Goal: Transaction & Acquisition: Purchase product/service

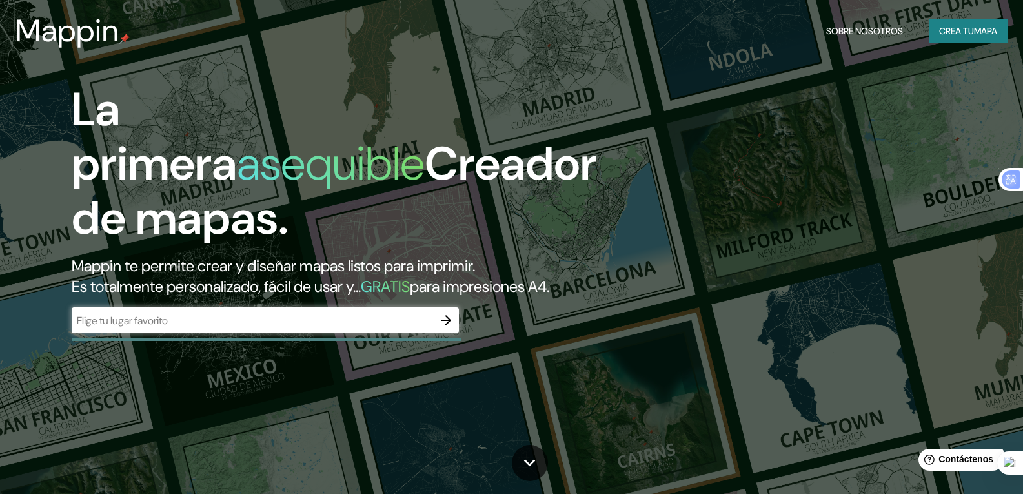
click at [261, 328] on input "text" at bounding box center [252, 320] width 361 height 15
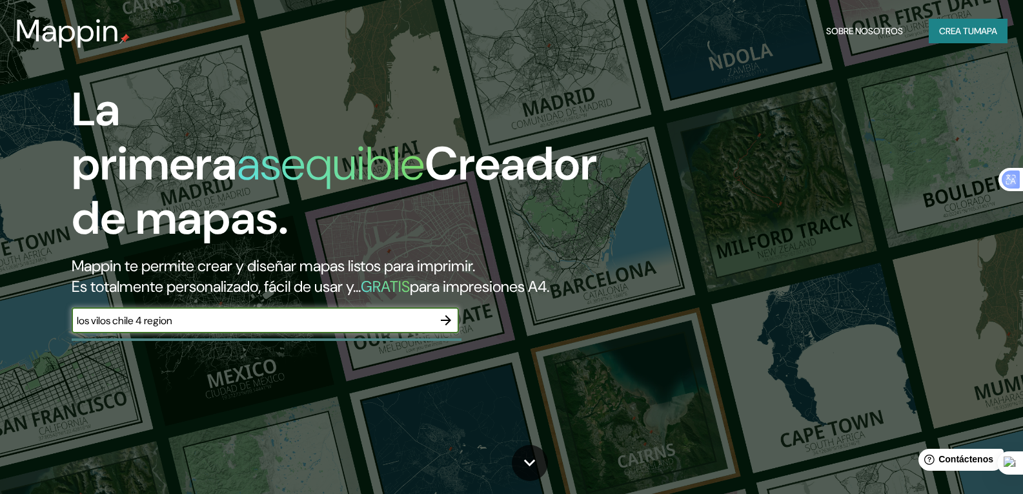
type input "los vilos chile 4 region"
click at [448, 325] on icon "button" at bounding box center [446, 320] width 10 height 10
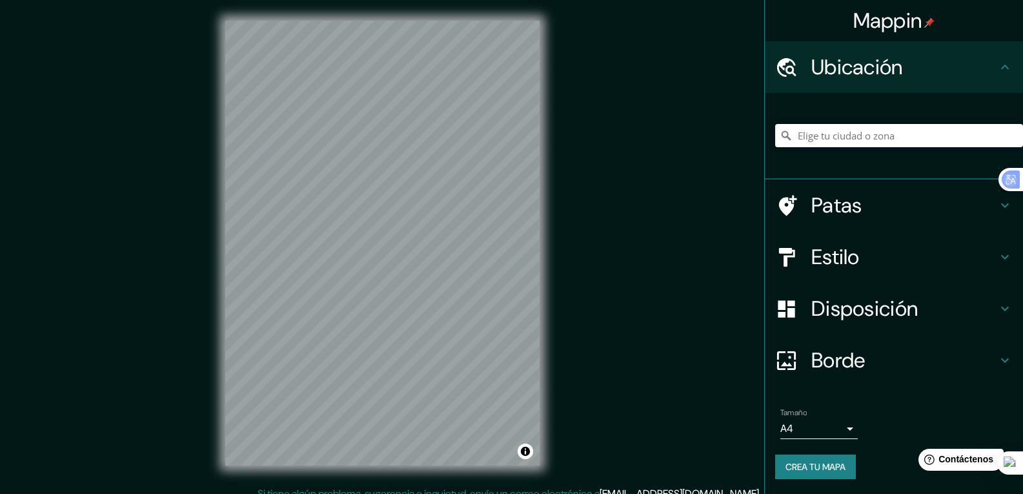
click at [804, 137] on input "Elige tu ciudad o zona" at bounding box center [899, 135] width 248 height 23
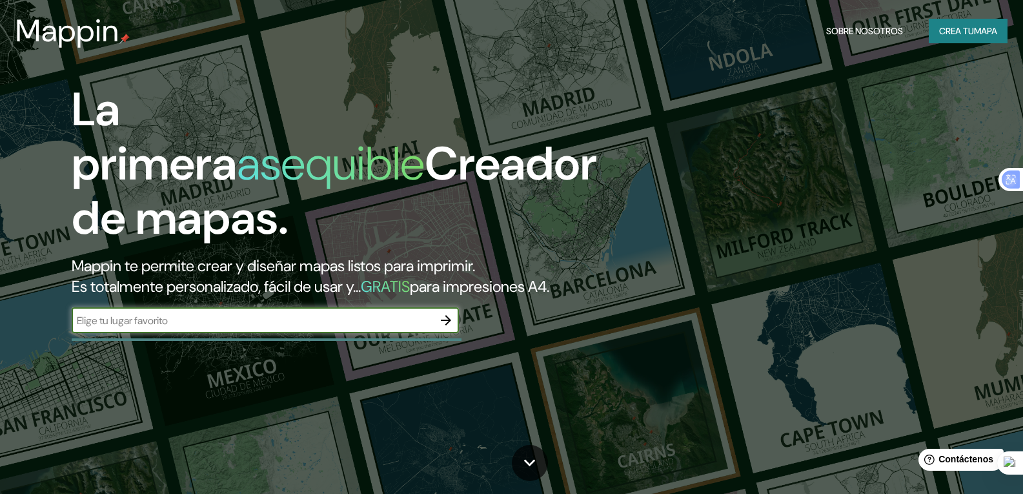
click at [184, 328] on input "text" at bounding box center [252, 320] width 361 height 15
type input "chile"
click at [443, 328] on icon "button" at bounding box center [445, 319] width 15 height 15
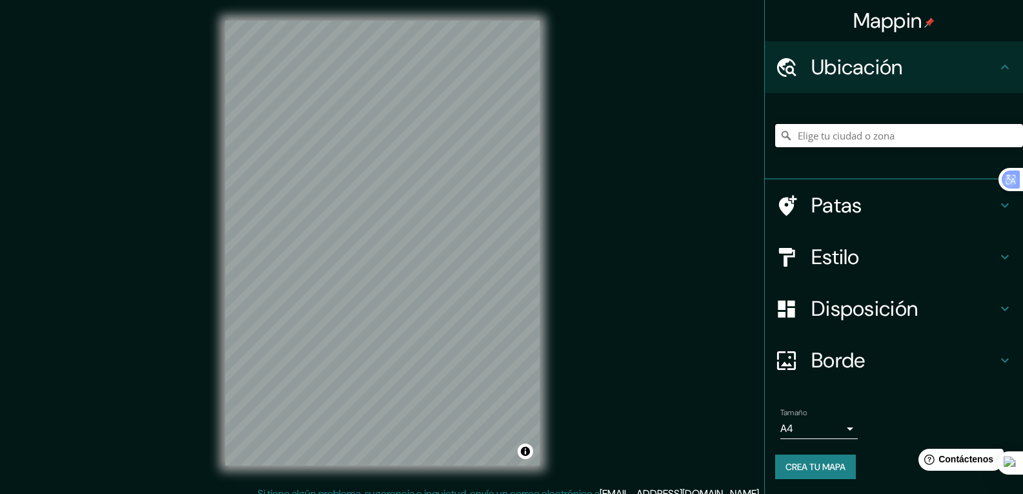
click at [804, 138] on input "Elige tu ciudad o zona" at bounding box center [899, 135] width 248 height 23
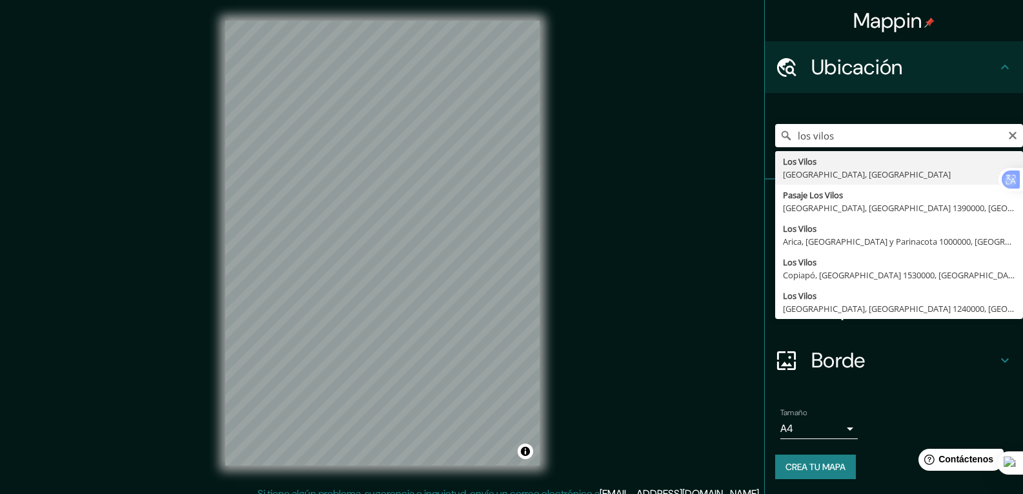
type input "Los Vilos, Región de Coquimbo, Chile"
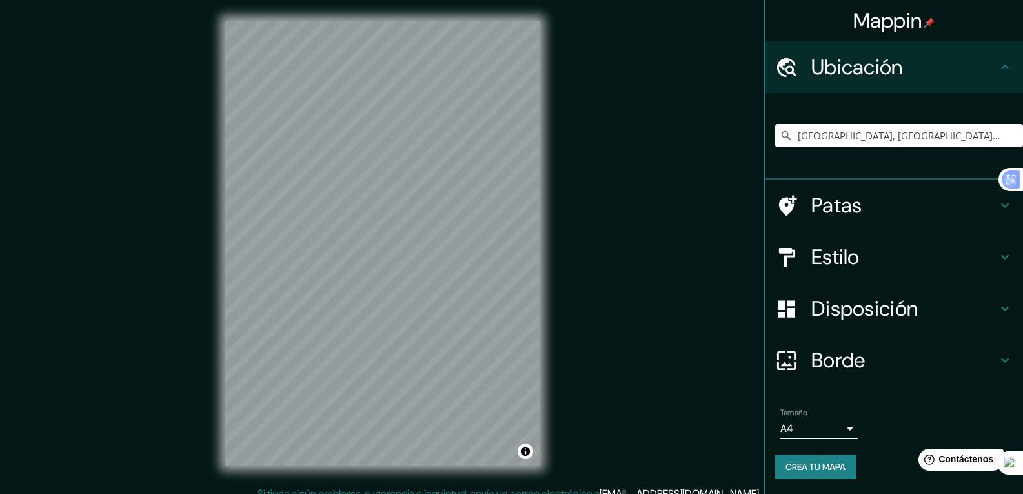
click at [579, 279] on div "Mappin Ubicación Los Vilos, Región de Coquimbo, Chile Patas Estilo Disposición …" at bounding box center [511, 253] width 1023 height 507
click at [689, 278] on div "Mappin Ubicación Los Vilos, Región de Coquimbo, Chile Patas Estilo Disposición …" at bounding box center [511, 253] width 1023 height 507
click at [823, 208] on font "Patas" at bounding box center [836, 205] width 51 height 27
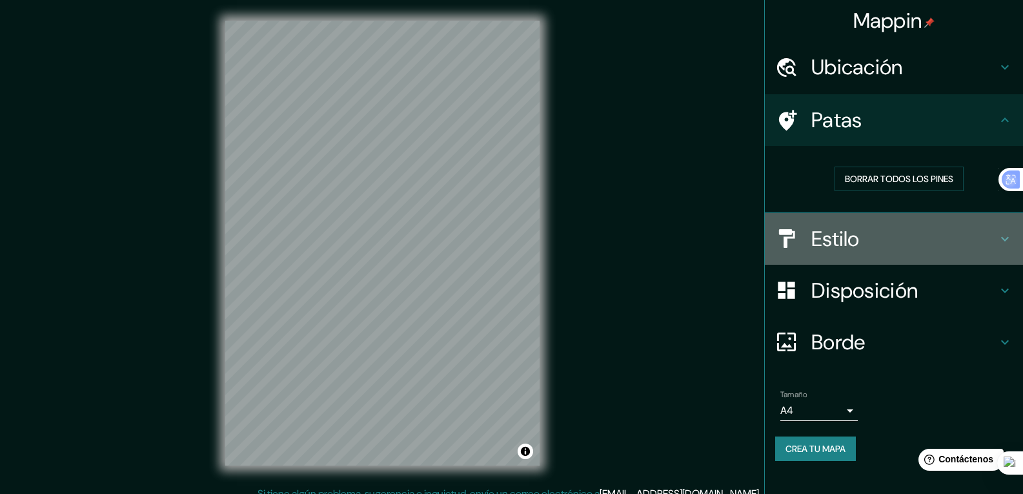
click at [855, 241] on font "Estilo" at bounding box center [835, 238] width 48 height 27
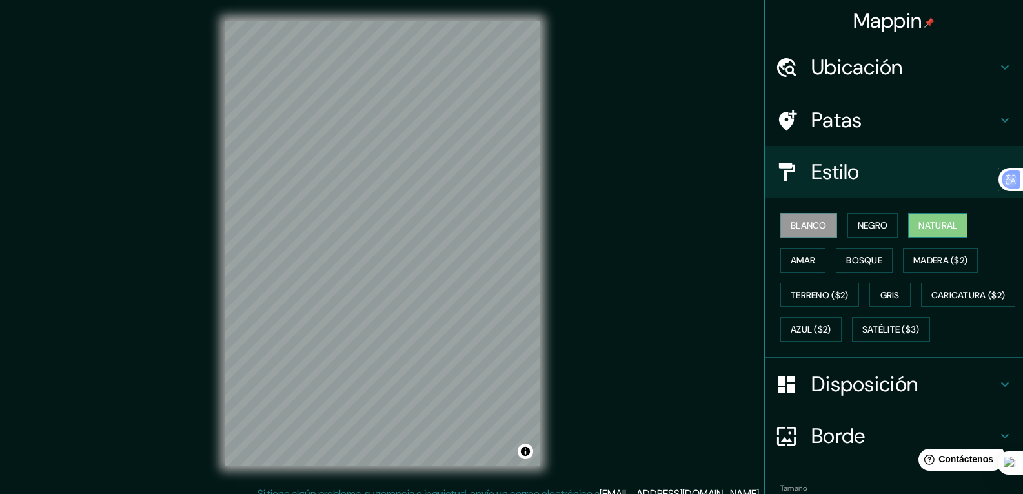
click at [923, 221] on font "Natural" at bounding box center [937, 225] width 39 height 12
click at [862, 336] on font "Satélite ($3)" at bounding box center [890, 330] width 57 height 12
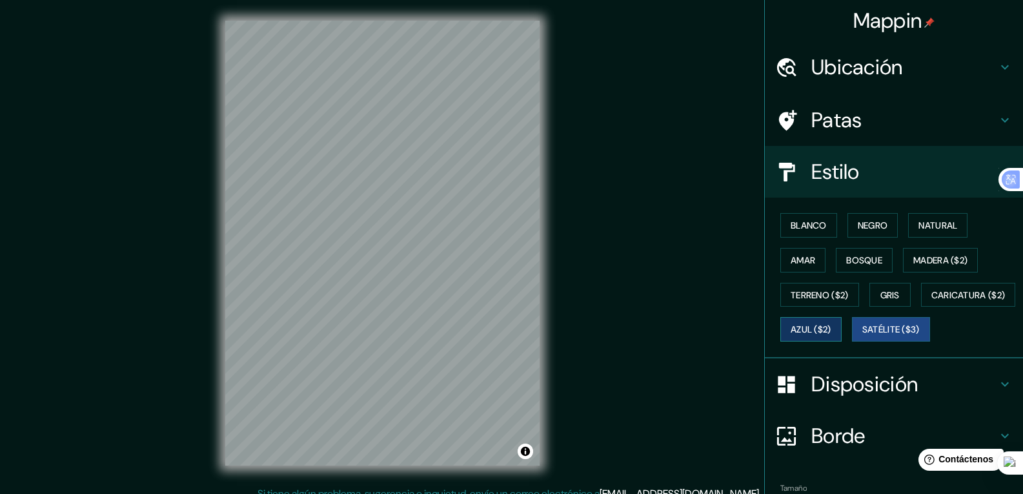
click at [831, 329] on font "Azul ($2)" at bounding box center [811, 330] width 41 height 12
click at [931, 301] on font "Caricatura ($2)" at bounding box center [968, 295] width 74 height 12
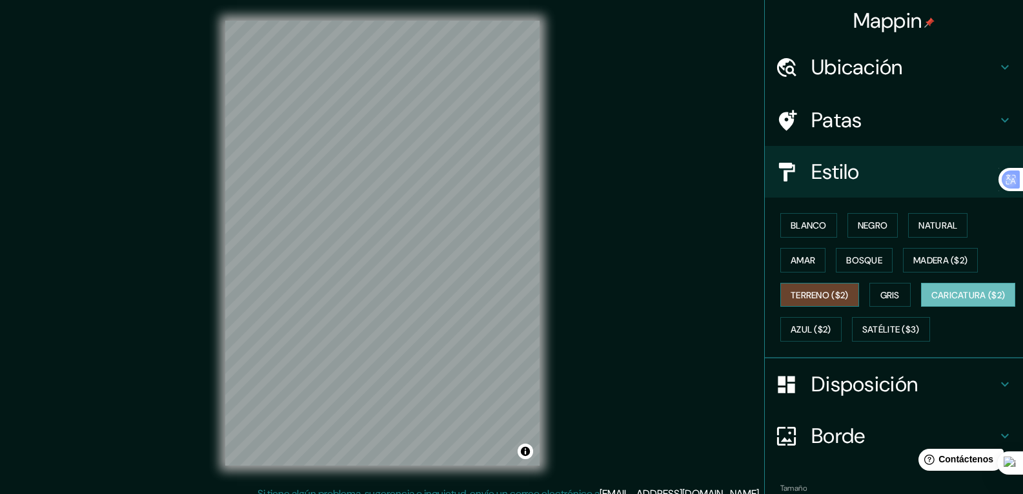
click at [811, 298] on font "Terreno ($2)" at bounding box center [820, 295] width 58 height 12
click at [882, 296] on font "Gris" at bounding box center [889, 295] width 19 height 12
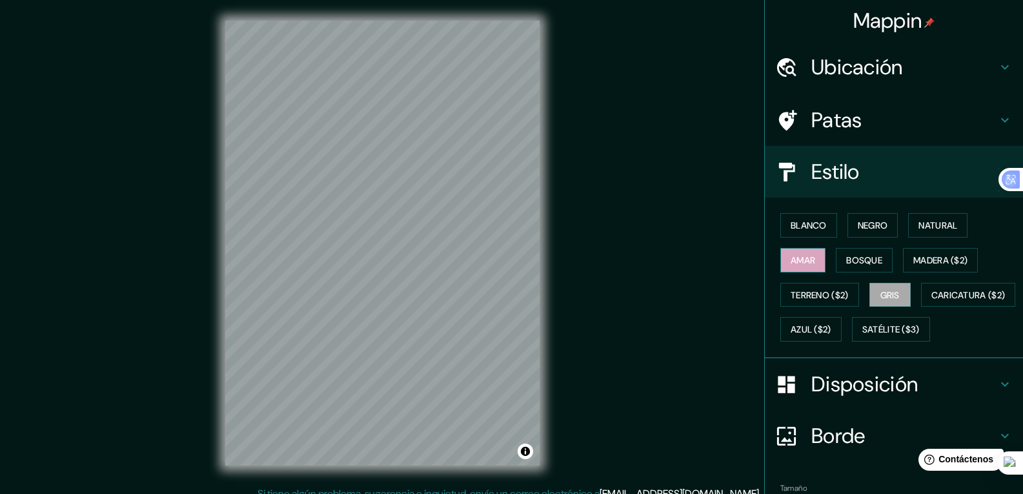
click at [796, 263] on font "Amar" at bounding box center [803, 260] width 25 height 12
click at [856, 261] on font "Bosque" at bounding box center [864, 260] width 36 height 12
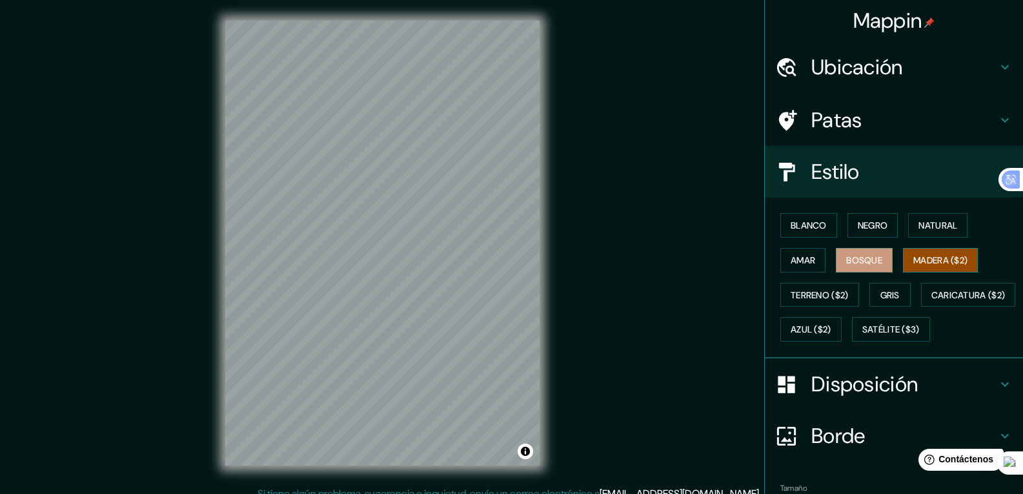
click at [922, 257] on font "Madera ($2)" at bounding box center [940, 260] width 54 height 12
click at [936, 223] on font "Natural" at bounding box center [937, 225] width 39 height 12
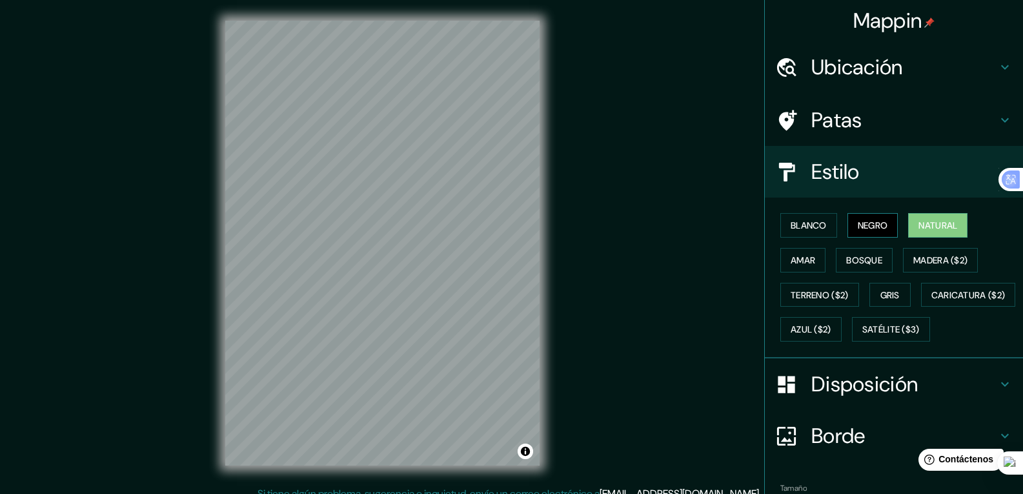
click at [874, 224] on font "Negro" at bounding box center [873, 225] width 30 height 12
click at [807, 224] on font "Blanco" at bounding box center [809, 225] width 36 height 12
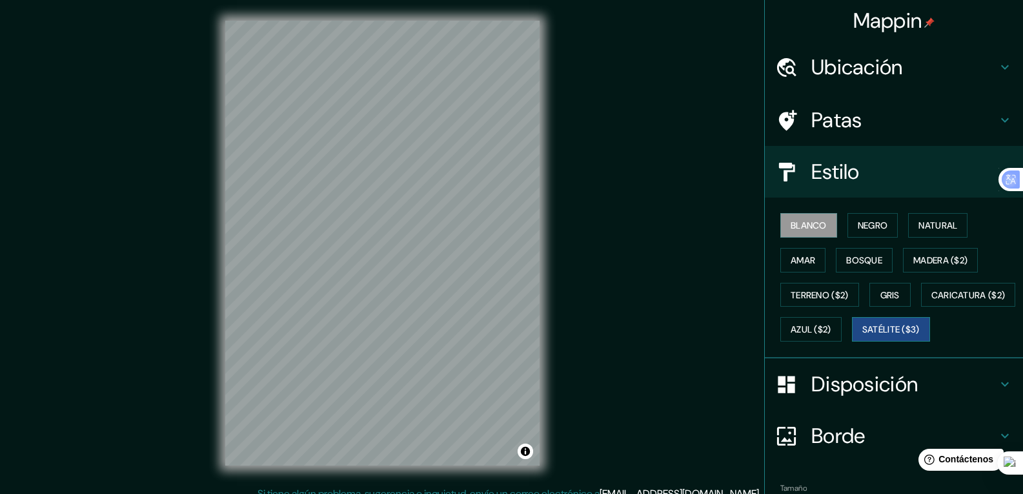
click at [862, 338] on font "Satélite ($3)" at bounding box center [890, 329] width 57 height 17
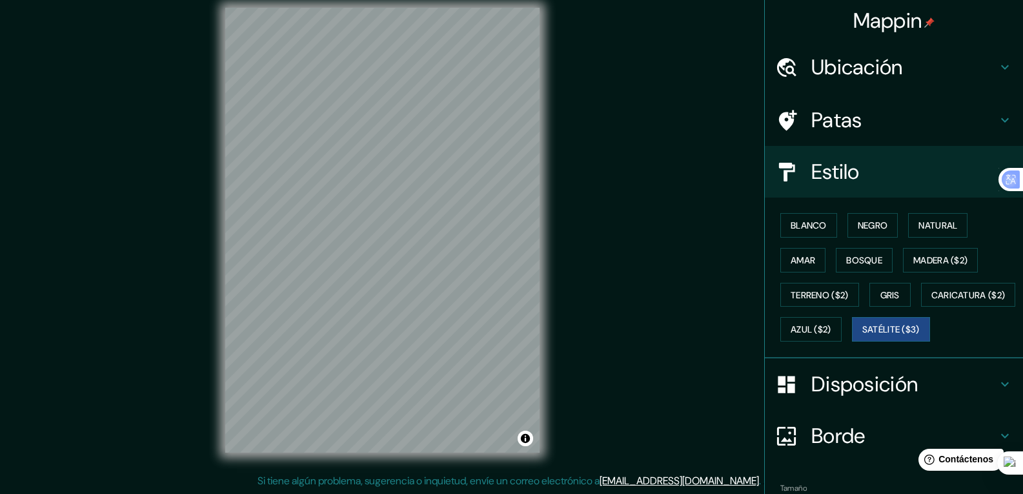
click at [778, 120] on icon at bounding box center [786, 120] width 23 height 23
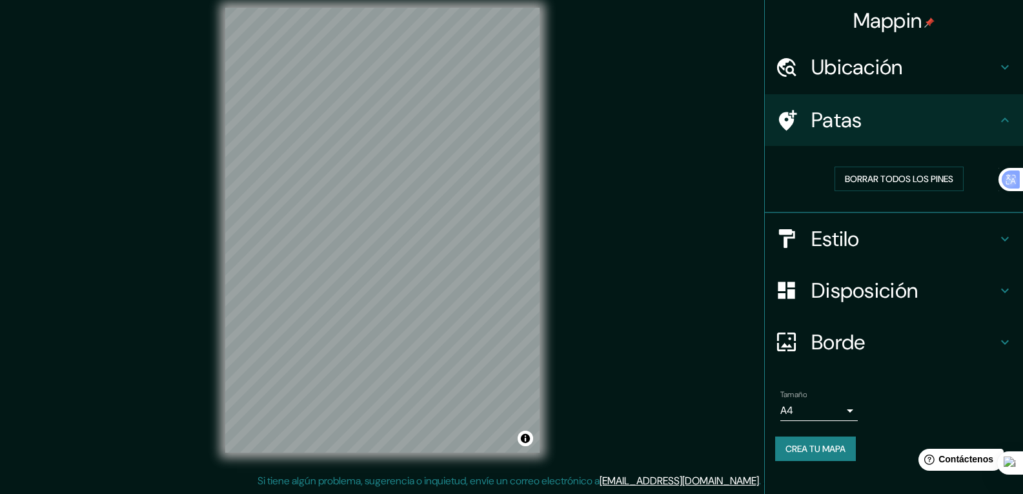
click at [907, 285] on font "Disposición" at bounding box center [864, 290] width 106 height 27
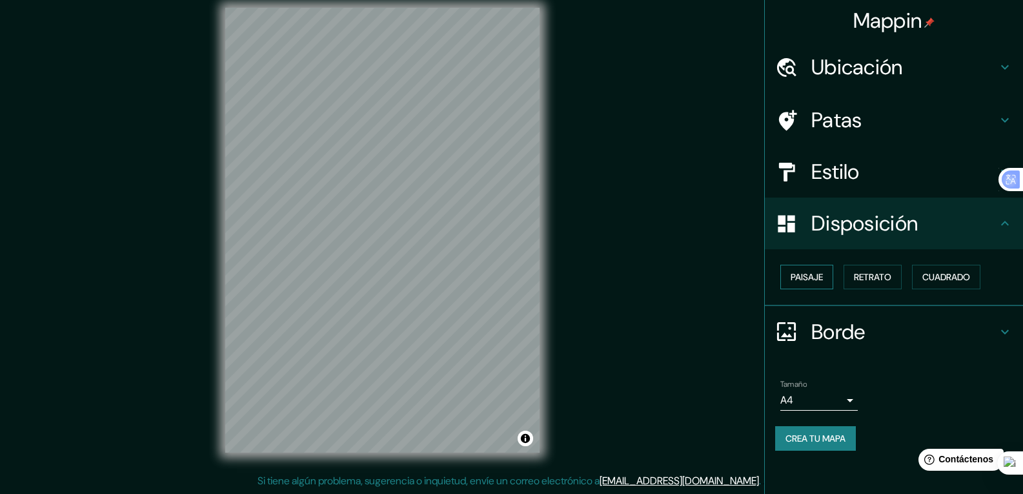
click at [818, 279] on font "Paisaje" at bounding box center [807, 277] width 32 height 12
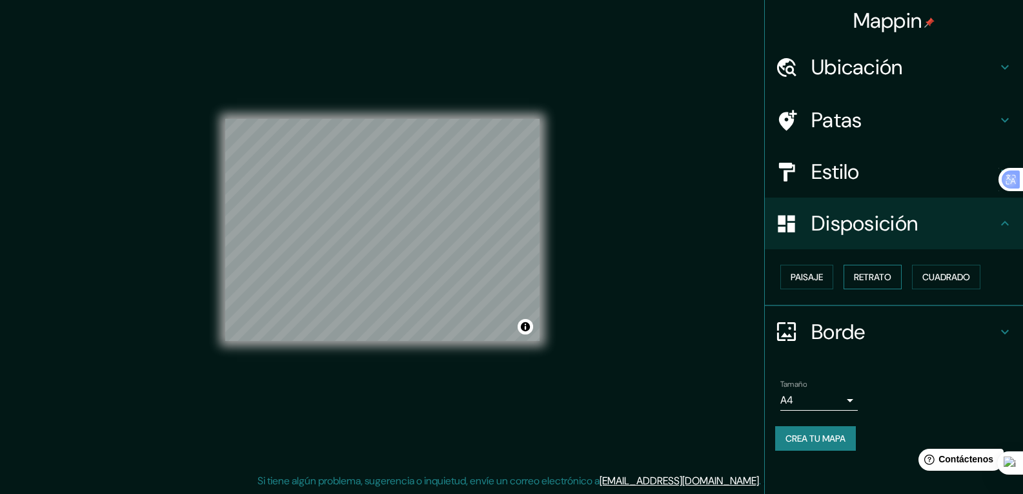
click at [871, 279] on font "Retrato" at bounding box center [872, 277] width 37 height 12
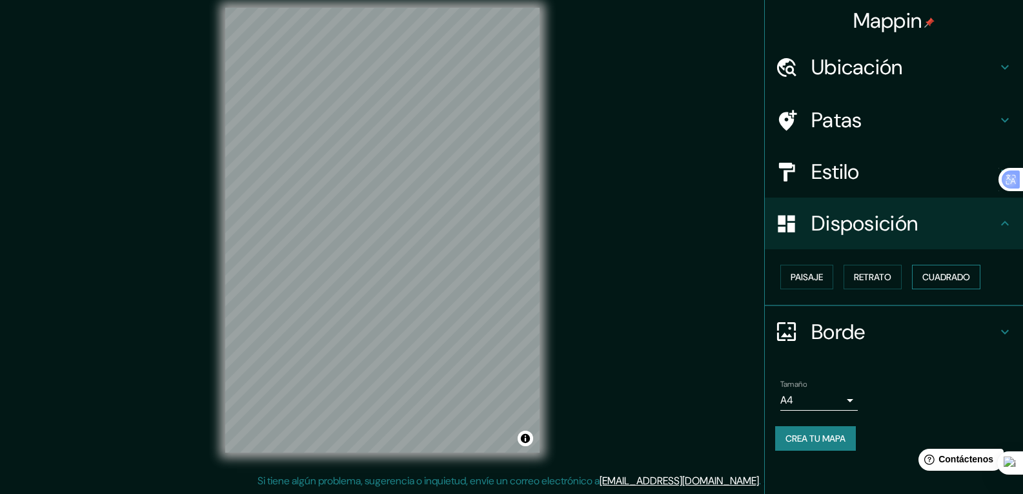
click at [942, 277] on font "Cuadrado" at bounding box center [946, 277] width 48 height 12
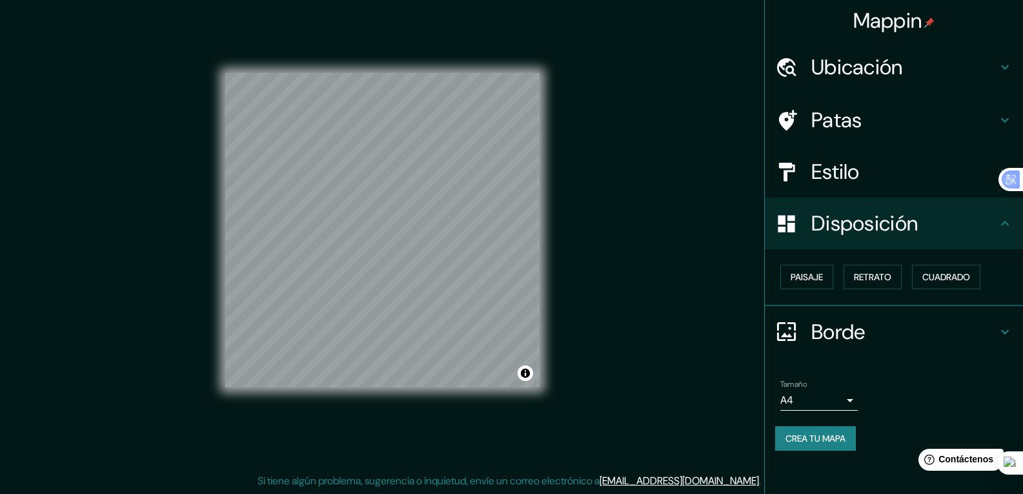
click at [842, 173] on font "Estilo" at bounding box center [835, 171] width 48 height 27
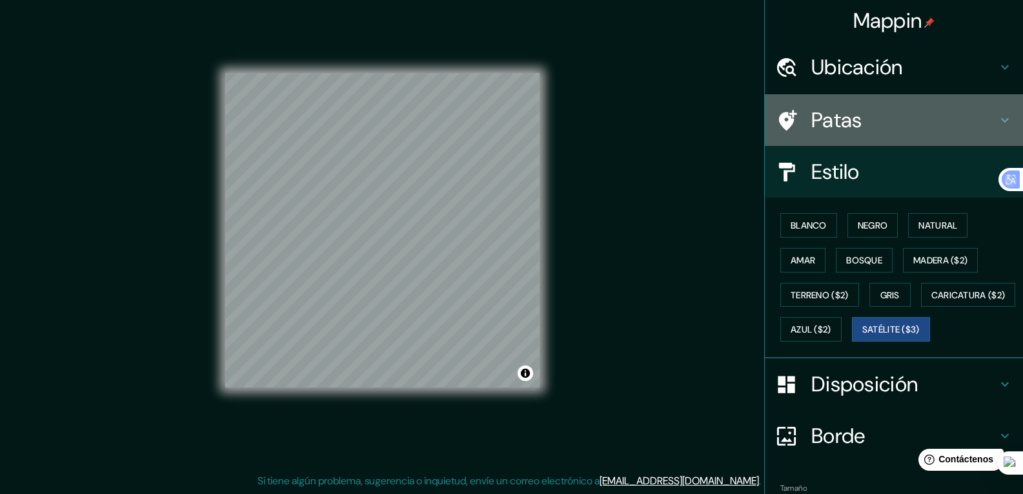
click at [831, 129] on font "Patas" at bounding box center [836, 119] width 51 height 27
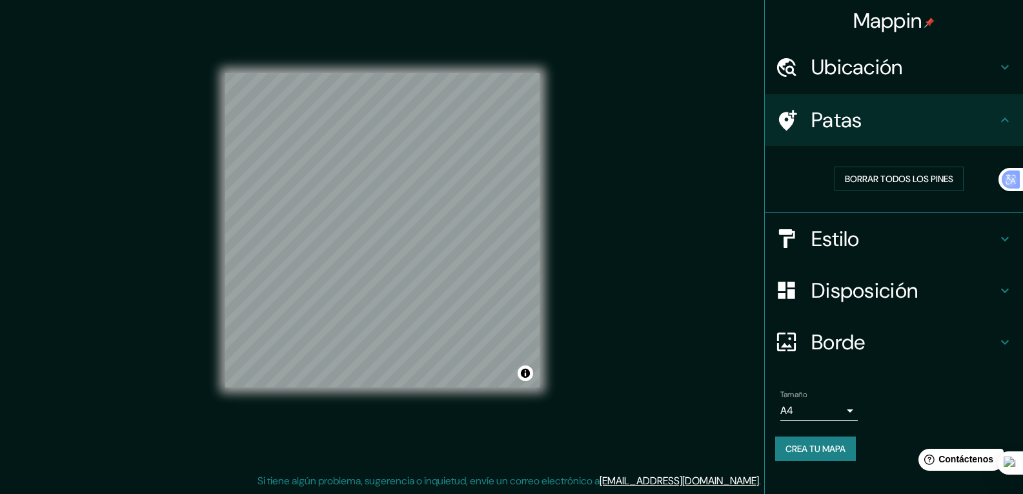
click at [847, 68] on font "Ubicación" at bounding box center [857, 67] width 92 height 27
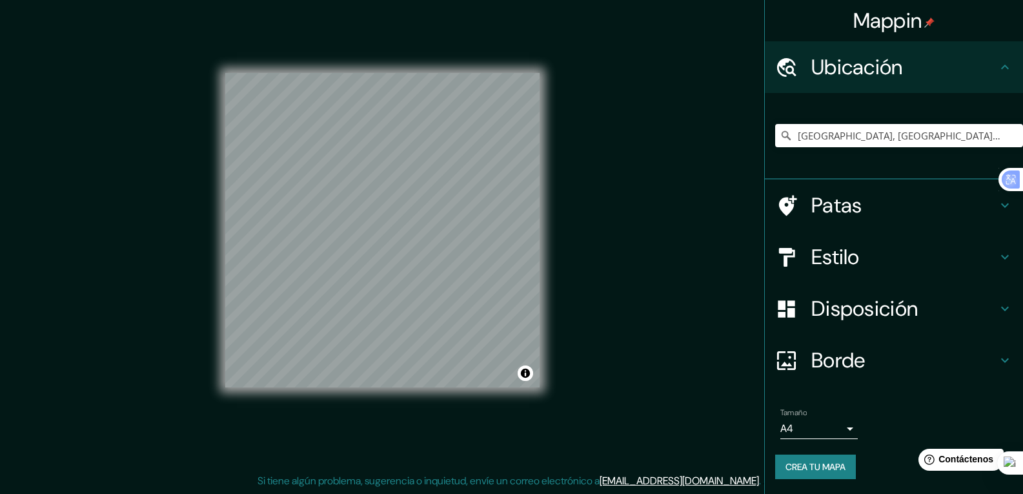
scroll to position [1, 0]
click at [821, 469] on font "Crea tu mapa" at bounding box center [815, 466] width 60 height 12
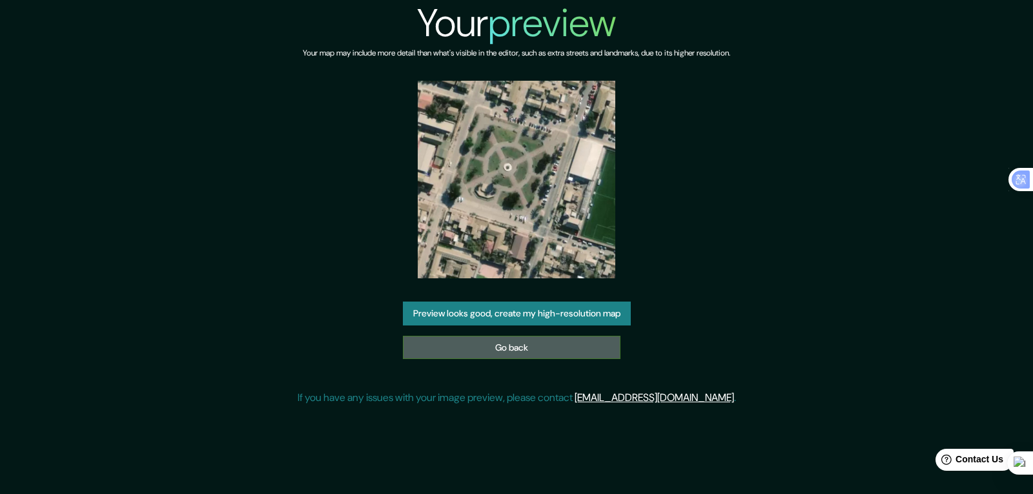
click at [526, 346] on link "Go back" at bounding box center [511, 348] width 217 height 24
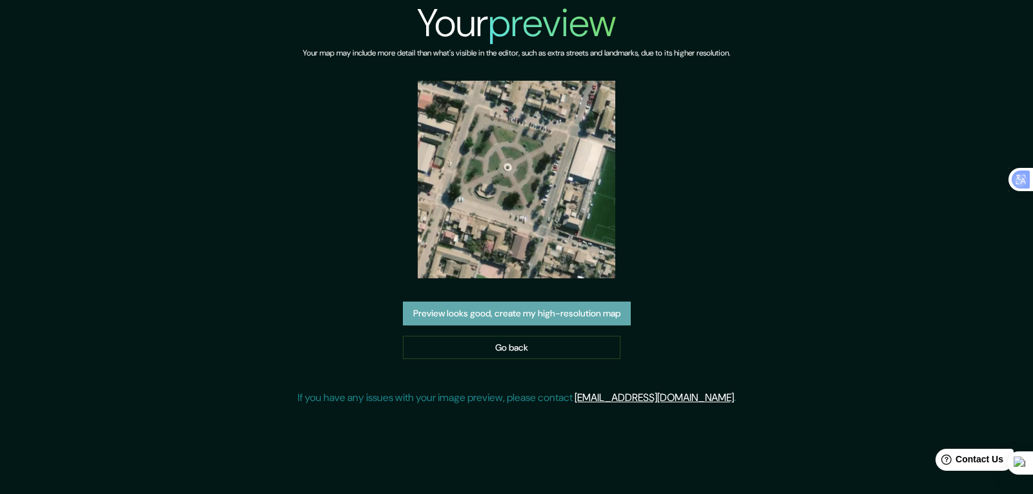
click at [590, 316] on button "Preview looks good, create my high-resolution map" at bounding box center [517, 313] width 228 height 24
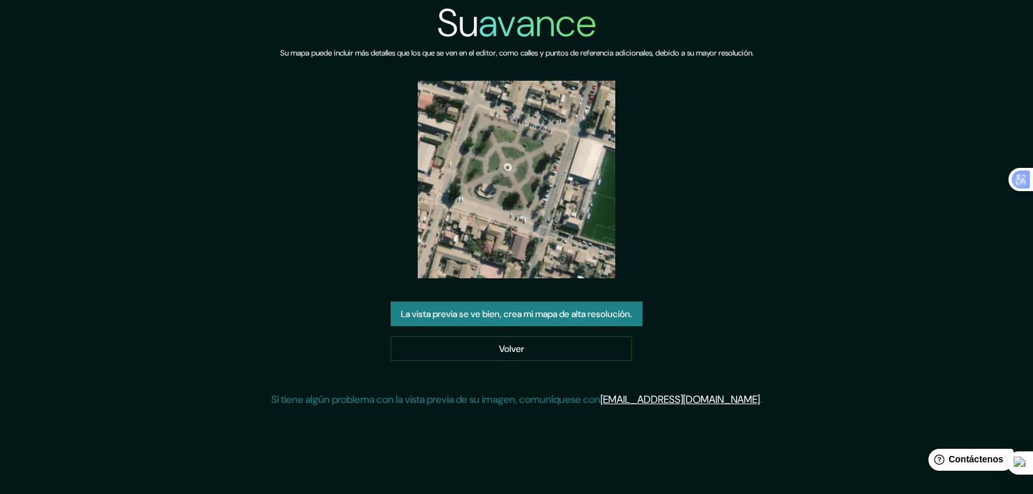
click at [796, 270] on div "Su avance Su mapa puede incluir más detalles que los que se ven en el editor, c…" at bounding box center [516, 209] width 1033 height 418
click at [534, 314] on font "La vista previa se ve bien, crea mi mapa de alta resolución." at bounding box center [516, 314] width 231 height 12
